Goal: Check status: Check status

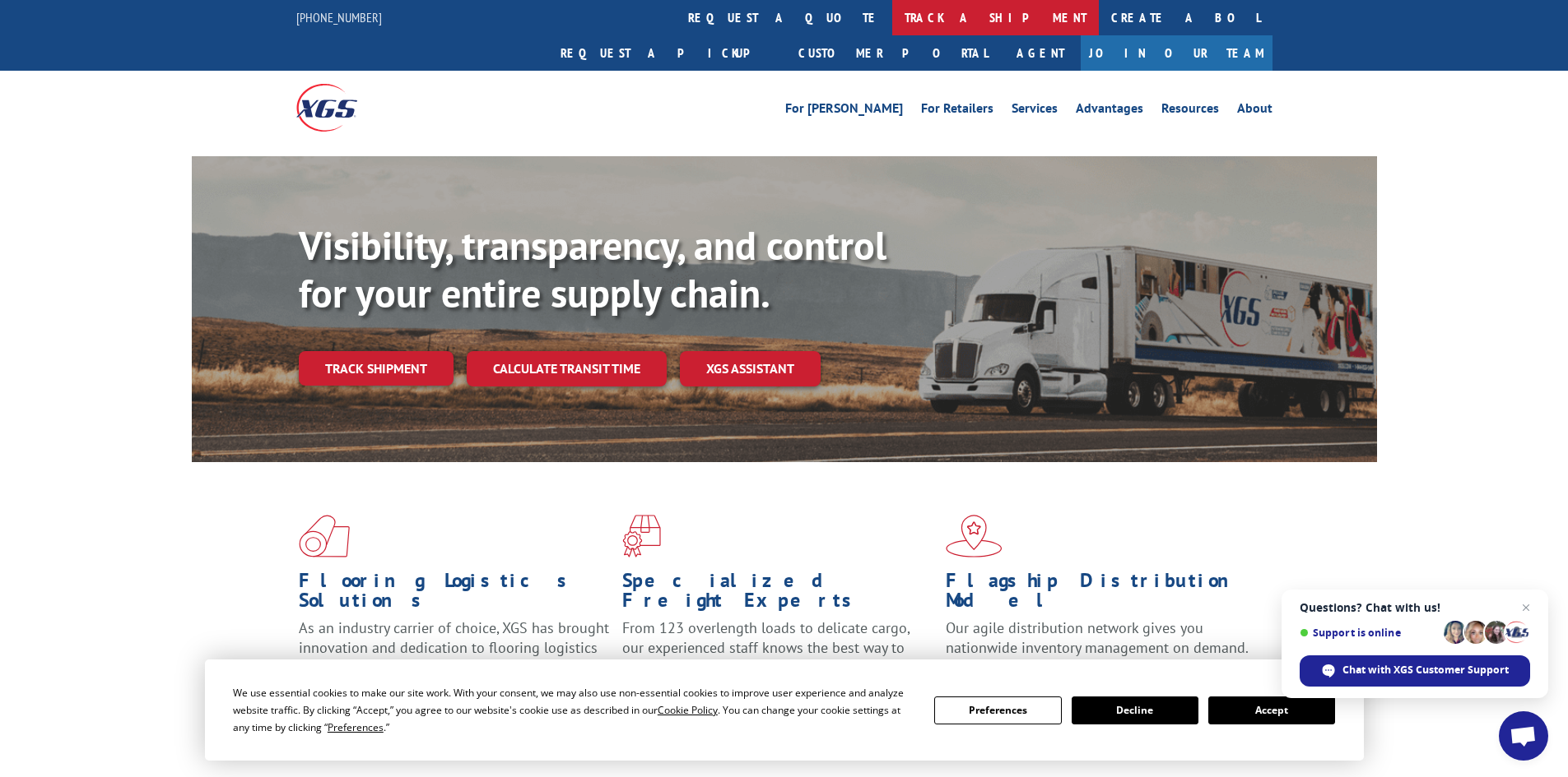
click at [892, 18] on link "track a shipment" at bounding box center [995, 18] width 207 height 35
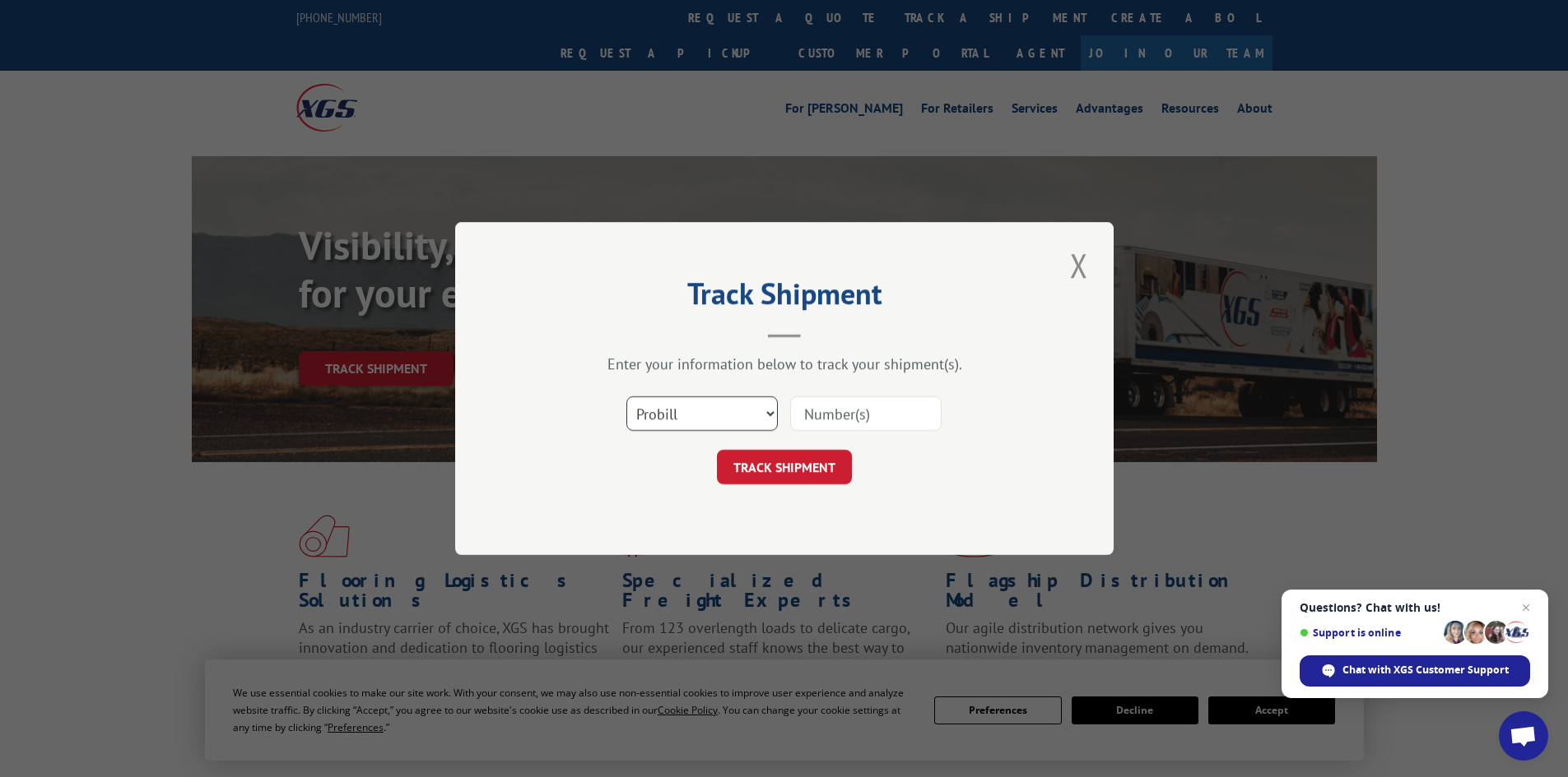
click at [772, 412] on select "Select category... Probill BOL PO" at bounding box center [702, 413] width 152 height 35
select select "bol"
click at [626, 396] on select "Select category... Probill BOL PO" at bounding box center [702, 413] width 152 height 35
paste input "5960088"
type input "5960088"
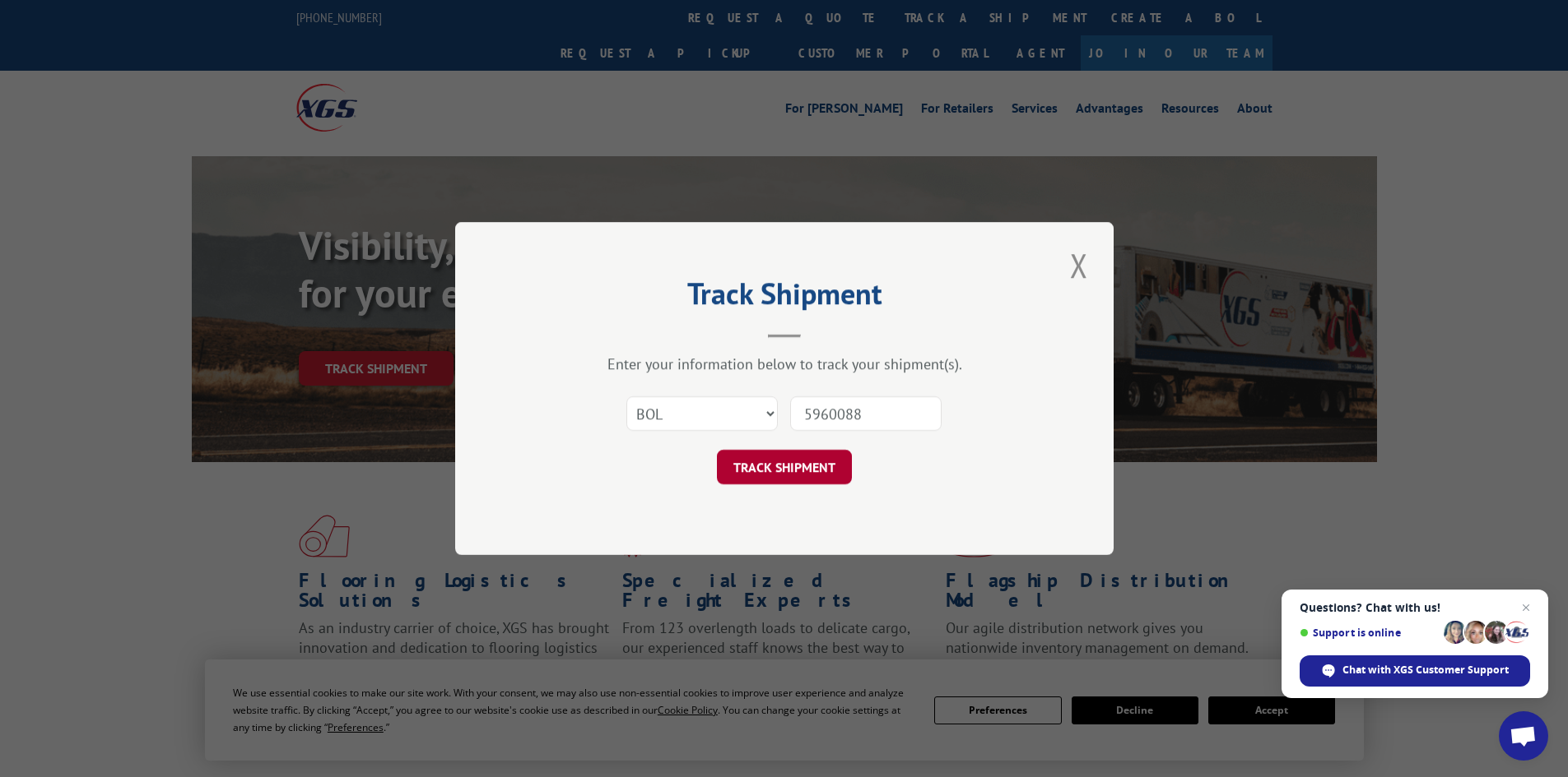
click at [808, 475] on button "TRACK SHIPMENT" at bounding box center [784, 467] width 135 height 35
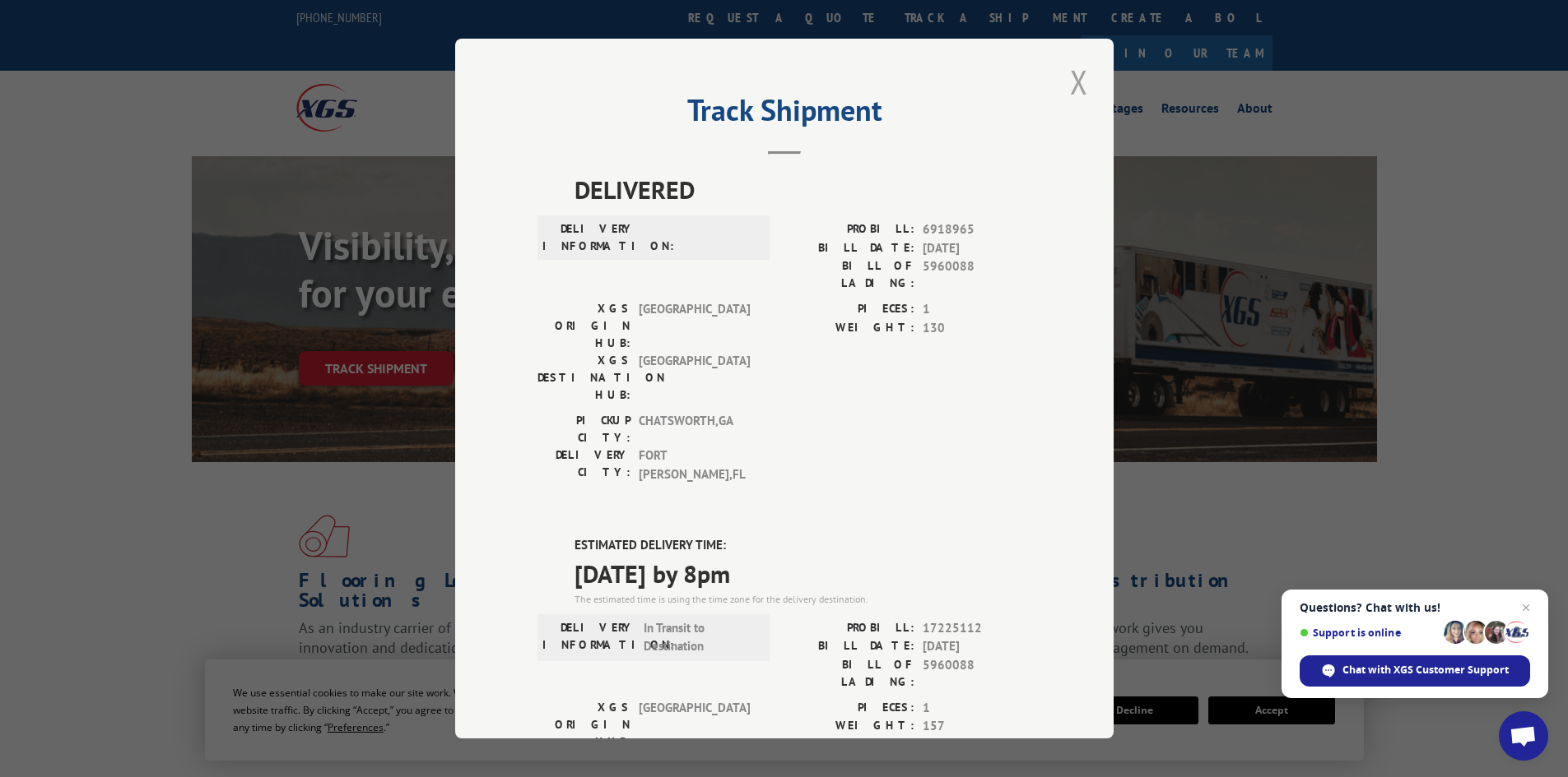
click at [1066, 84] on button "Close modal" at bounding box center [1079, 82] width 28 height 45
